Goal: Task Accomplishment & Management: Manage account settings

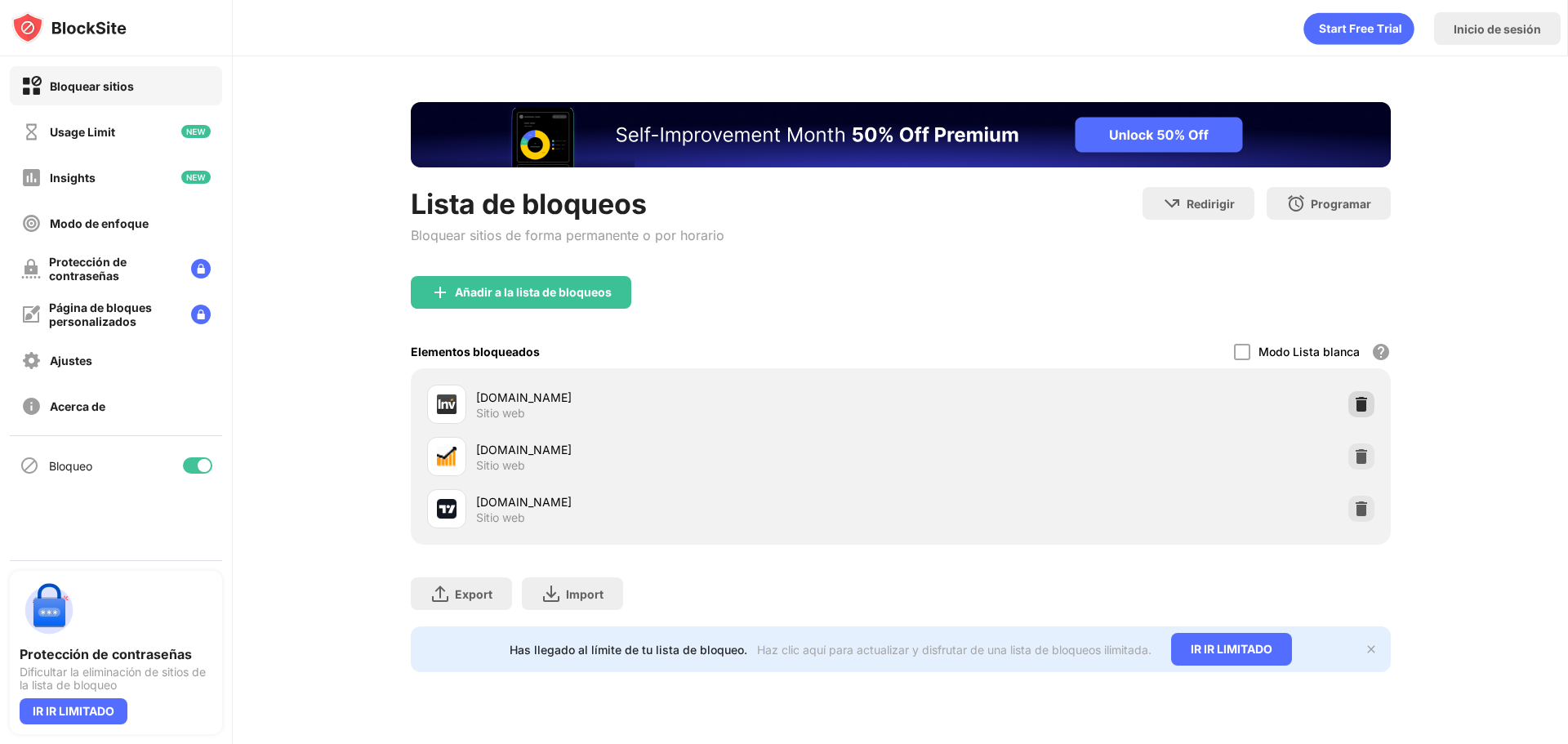
click at [1364, 392] on div at bounding box center [1360, 403] width 26 height 26
